Goal: Ask a question

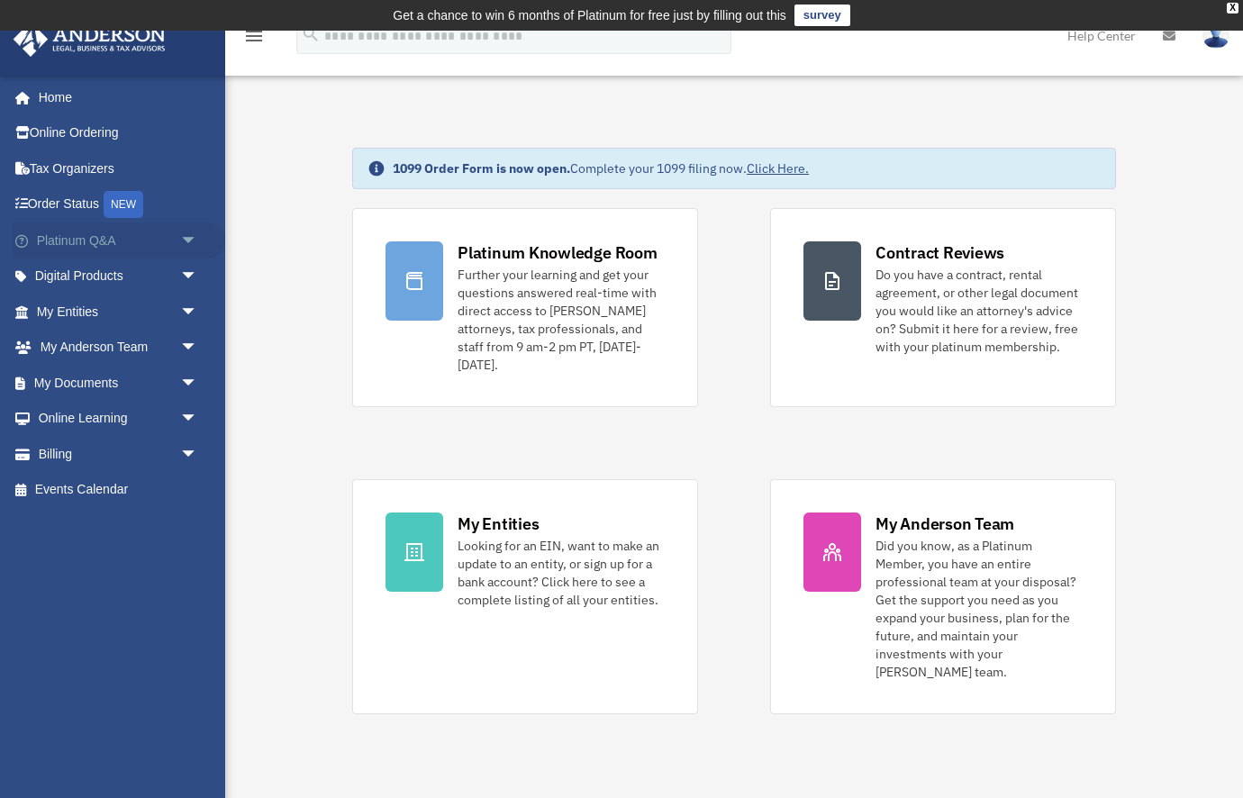
click at [127, 232] on link "Platinum Q&A arrow_drop_down" at bounding box center [119, 241] width 213 height 36
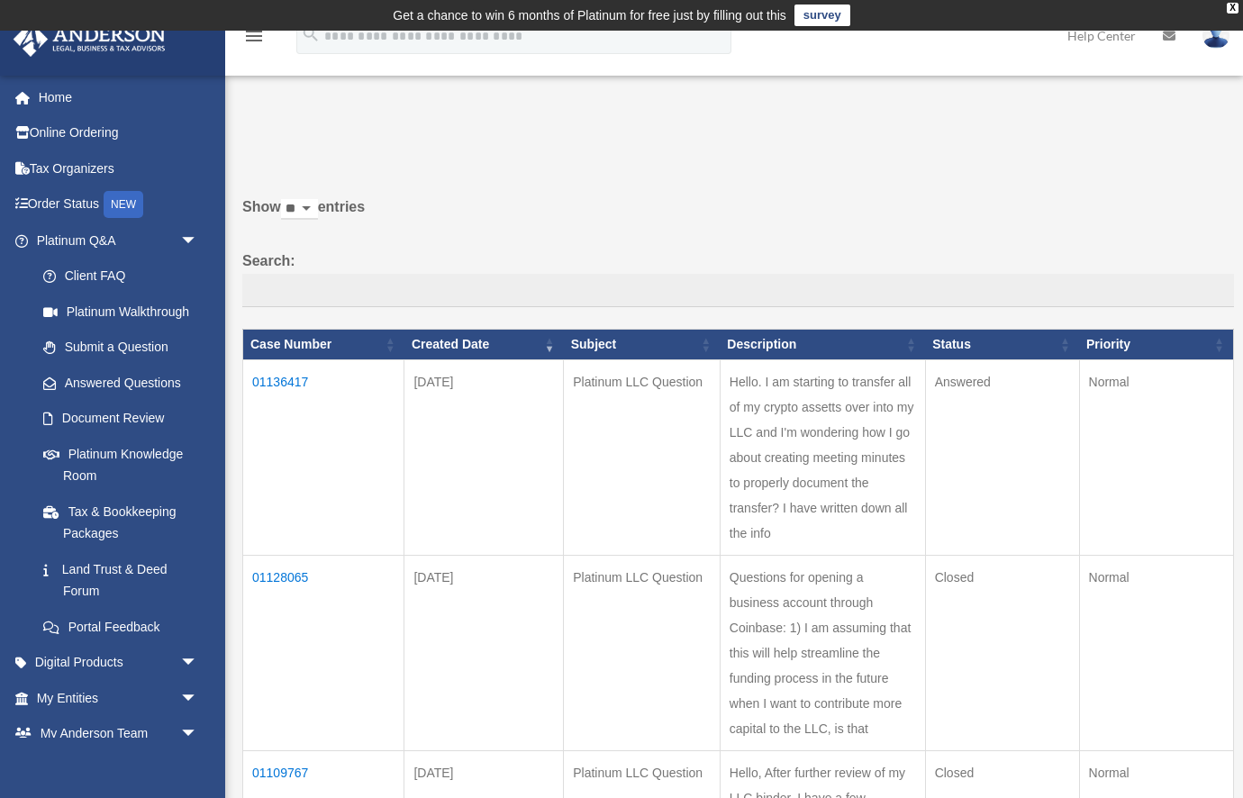
click at [295, 386] on td "01136417" at bounding box center [323, 457] width 161 height 196
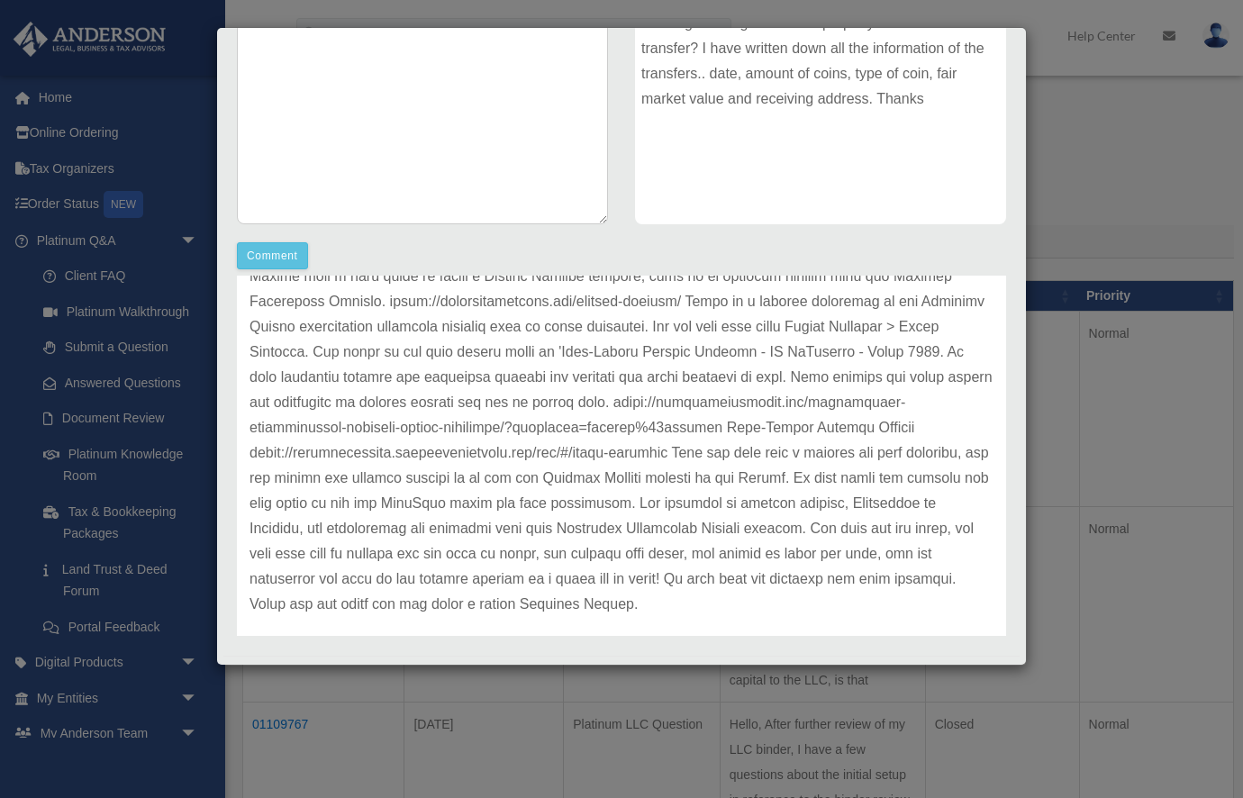
scroll to position [504, 0]
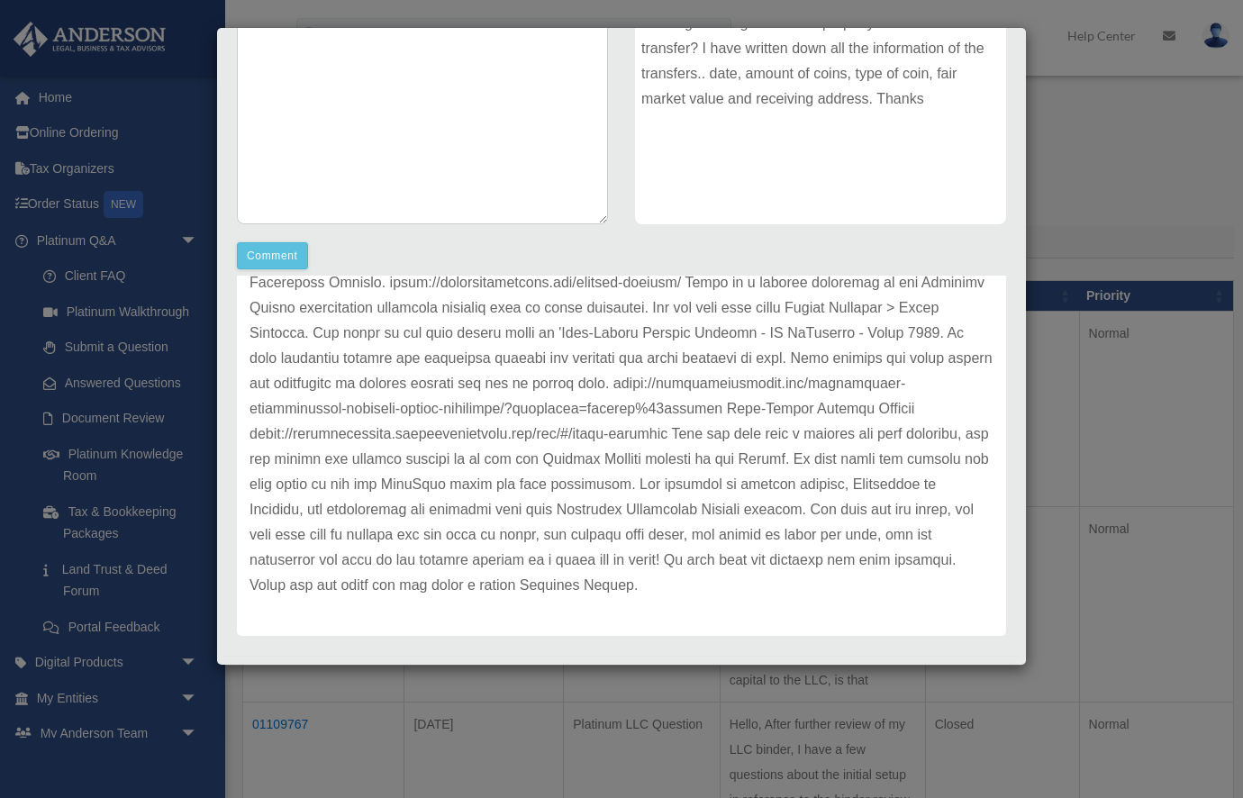
click at [1082, 168] on div "Case Detail × Platinum LLC Question Case Number 01136417 Created Date [DATE] St…" at bounding box center [621, 399] width 1243 height 798
